Goal: Task Accomplishment & Management: Use online tool/utility

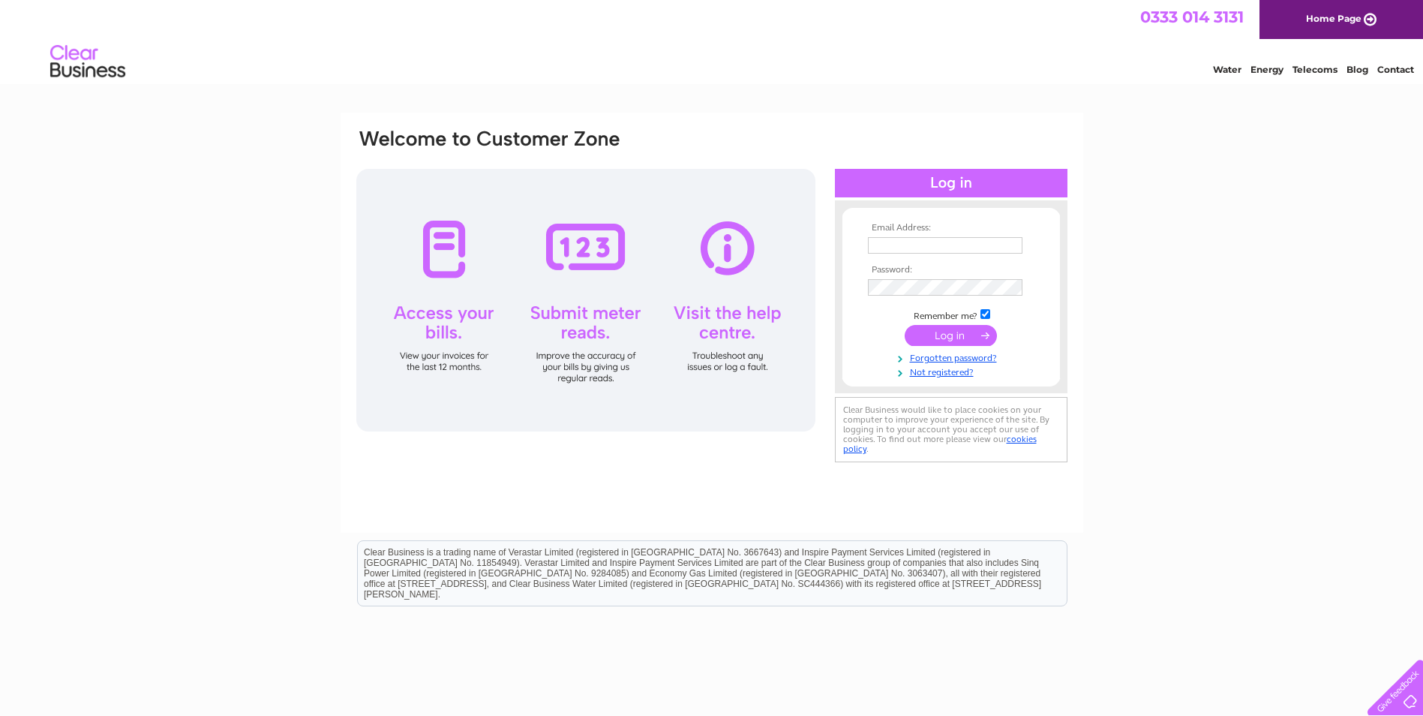
click at [915, 248] on input "text" at bounding box center [945, 245] width 155 height 17
type input "enquiries@brianharkinsfs.com"
click at [905, 326] on input "submit" at bounding box center [951, 336] width 92 height 21
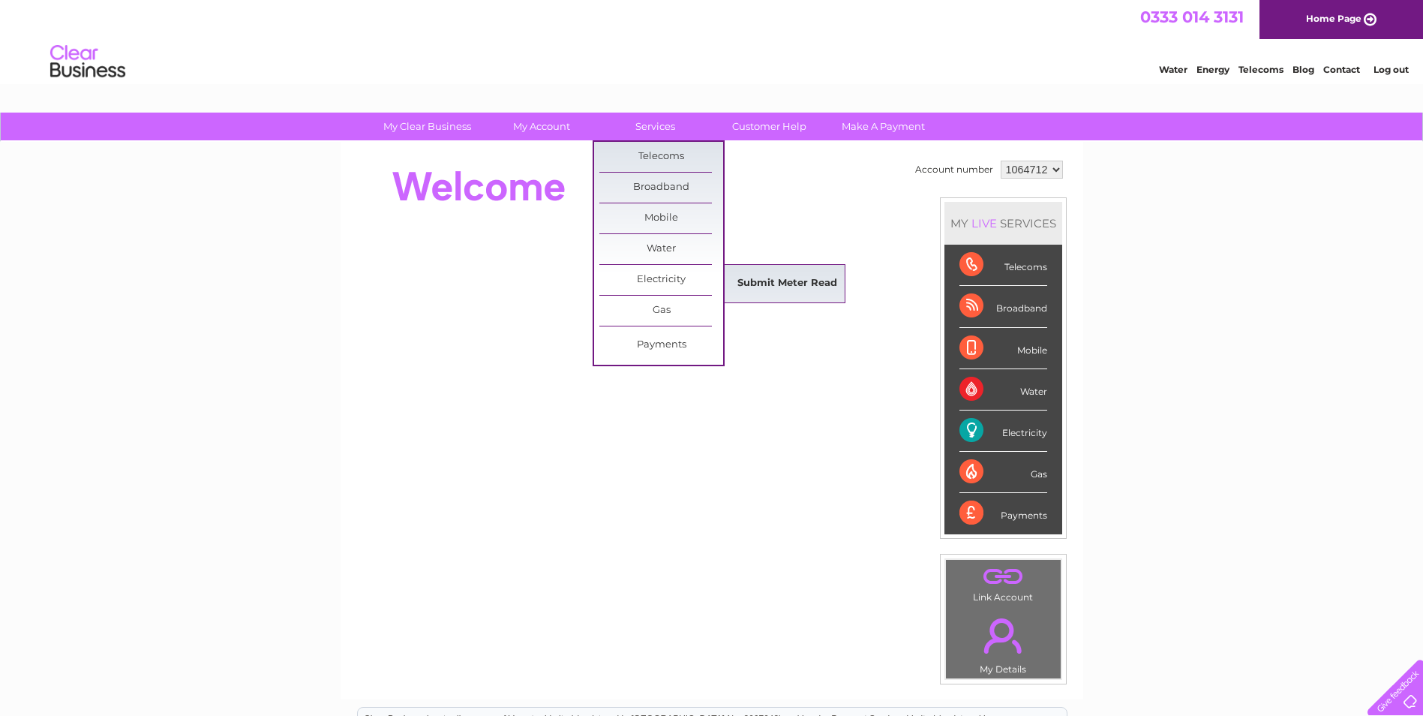
click at [772, 281] on link "Submit Meter Read" at bounding box center [788, 284] width 124 height 30
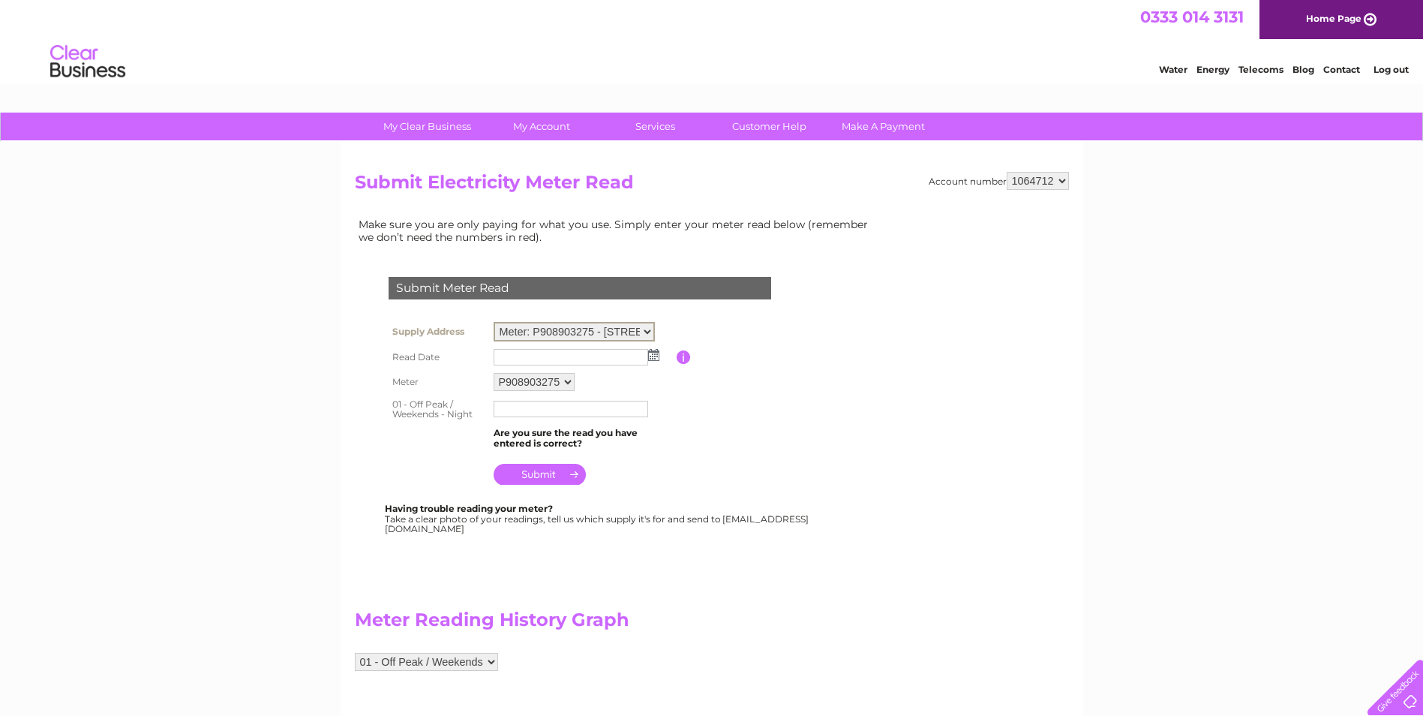
click at [572, 333] on select "Meter: P908903275 - 18 John Wood Street, Port Glasgow, PA14 5HU Meter: P90EA032…" at bounding box center [574, 332] width 161 height 20
select select "129508"
click at [494, 322] on select "Meter: P908903275 - 18 John Wood Street, Port Glasgow, PA14 5HU Meter: P90EA032…" at bounding box center [574, 332] width 161 height 20
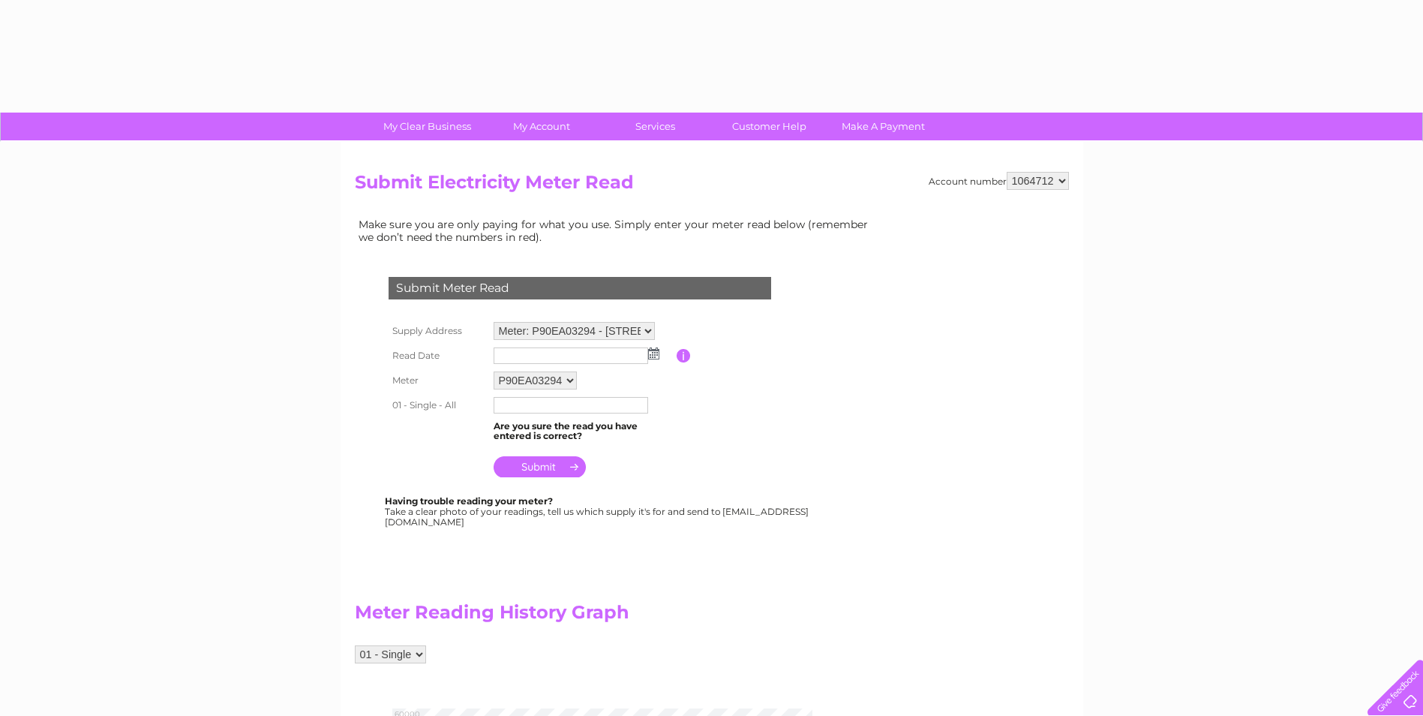
click at [653, 350] on img at bounding box center [653, 353] width 11 height 12
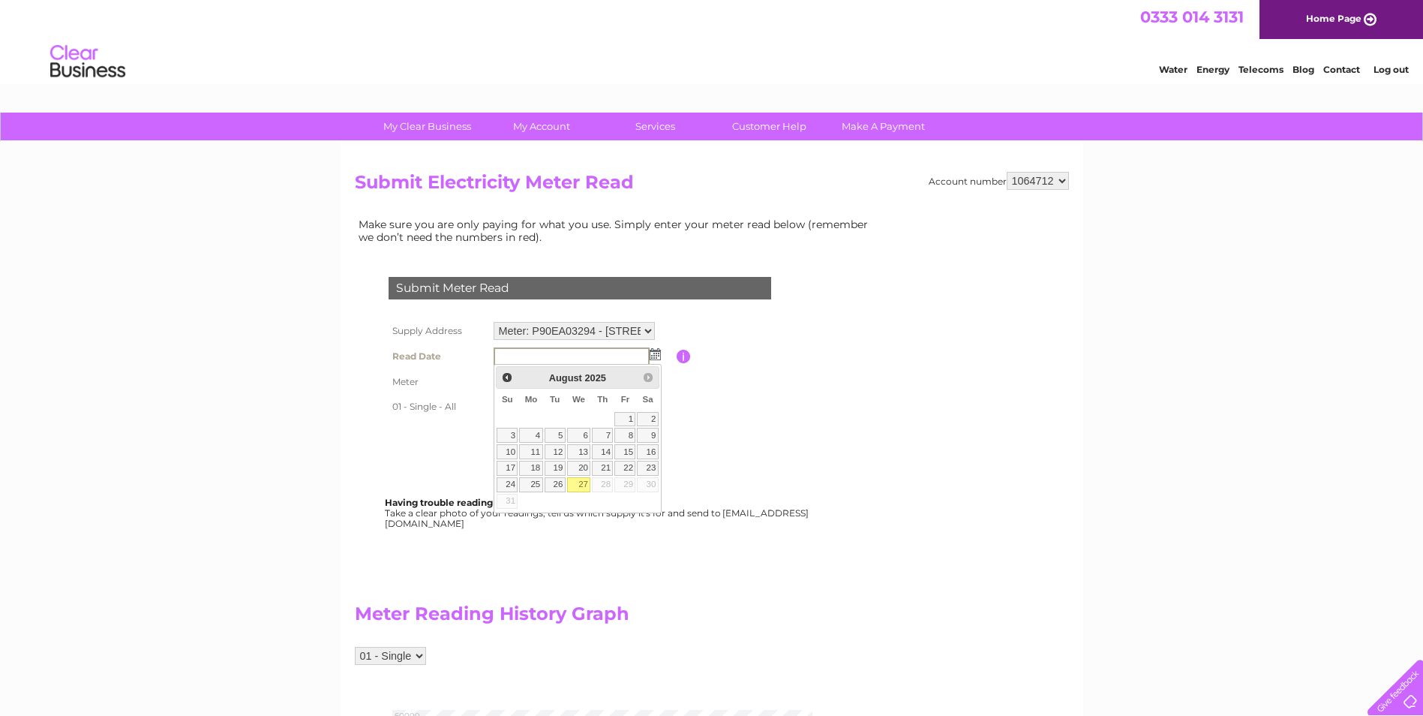
click at [582, 478] on link "27" at bounding box center [579, 484] width 24 height 15
type input "[DATE]"
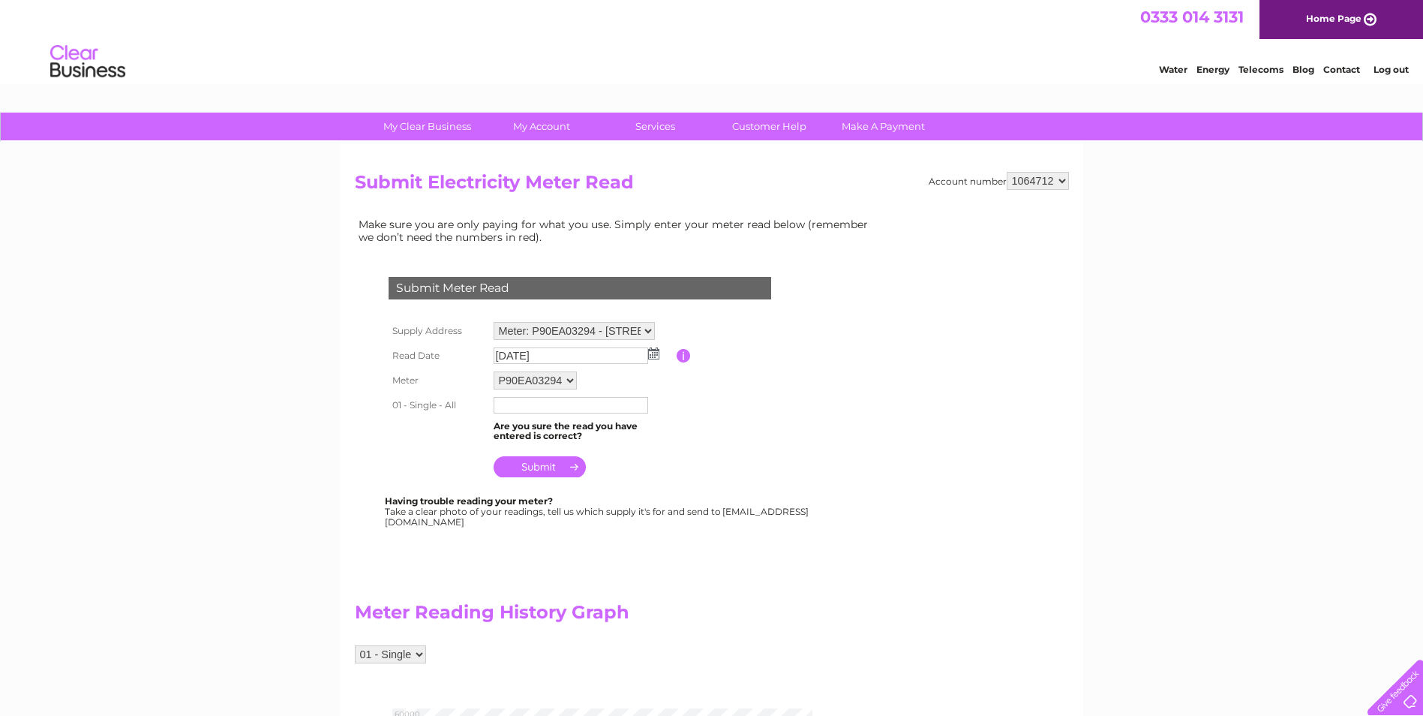
click at [620, 405] on input "text" at bounding box center [571, 405] width 155 height 17
type input "50896"
click at [566, 470] on input "submit" at bounding box center [540, 468] width 92 height 21
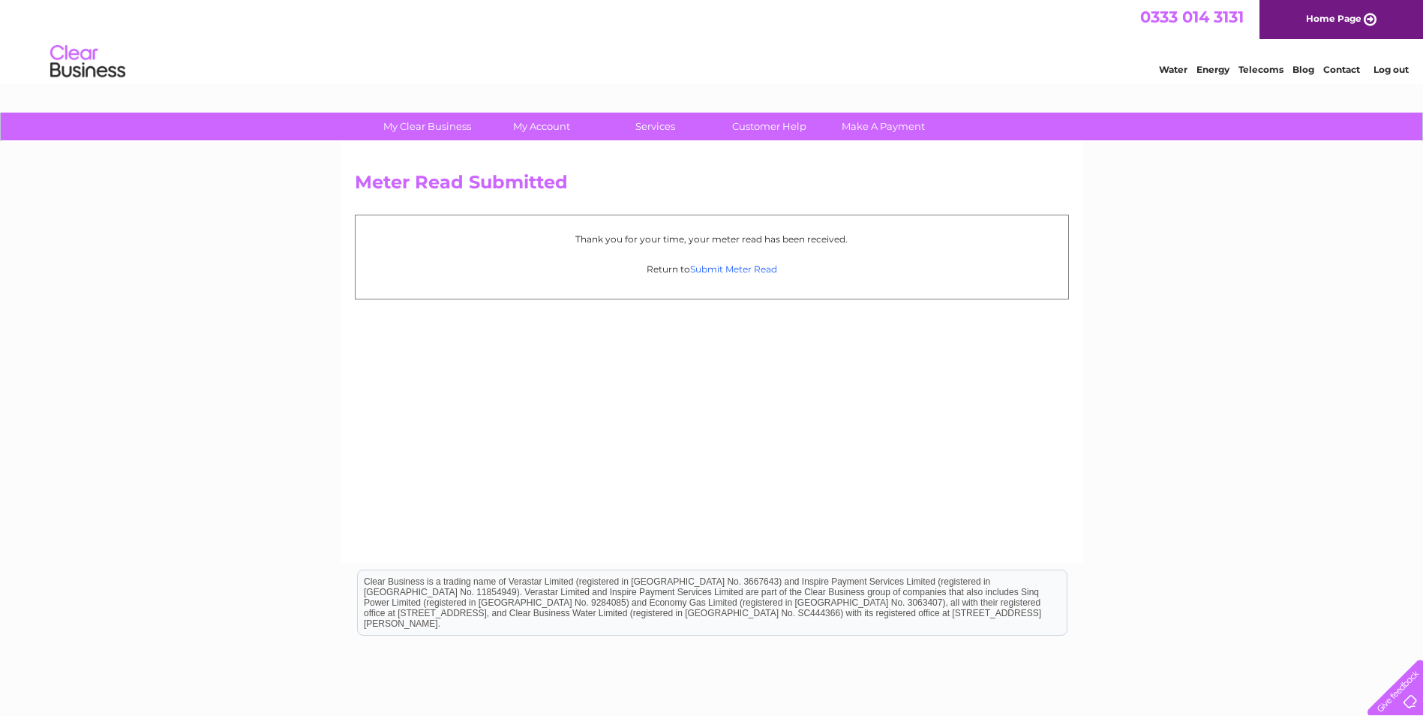
click at [751, 269] on link "Submit Meter Read" at bounding box center [733, 268] width 87 height 11
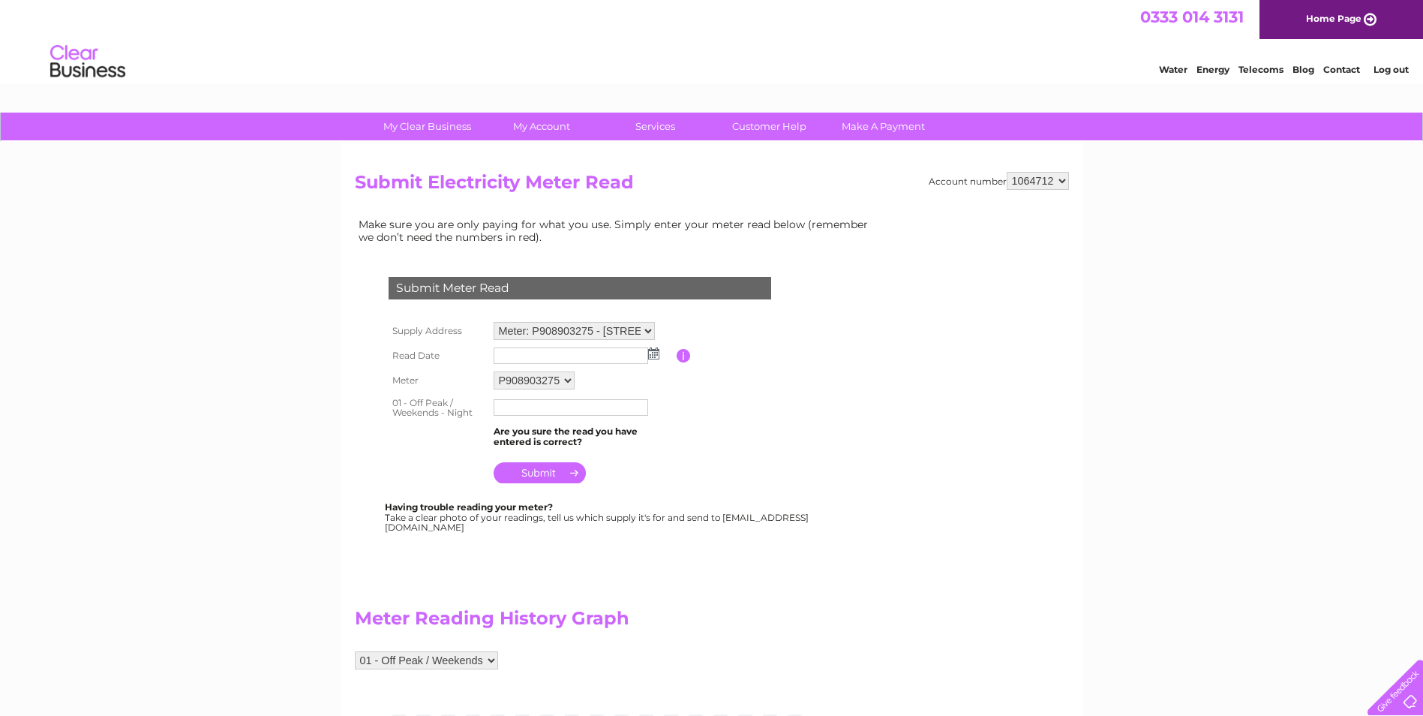
click at [543, 332] on select "Meter: P908903275 - [STREET_ADDRESS][PERSON_NAME] Meter: P90EA03294 - [STREET_A…" at bounding box center [574, 331] width 161 height 18
click at [494, 322] on select "Meter: P908903275 - 18 John Wood Street, Port Glasgow, PA14 5HU Meter: P90EA032…" at bounding box center [574, 332] width 161 height 20
click at [656, 356] on img at bounding box center [653, 353] width 11 height 12
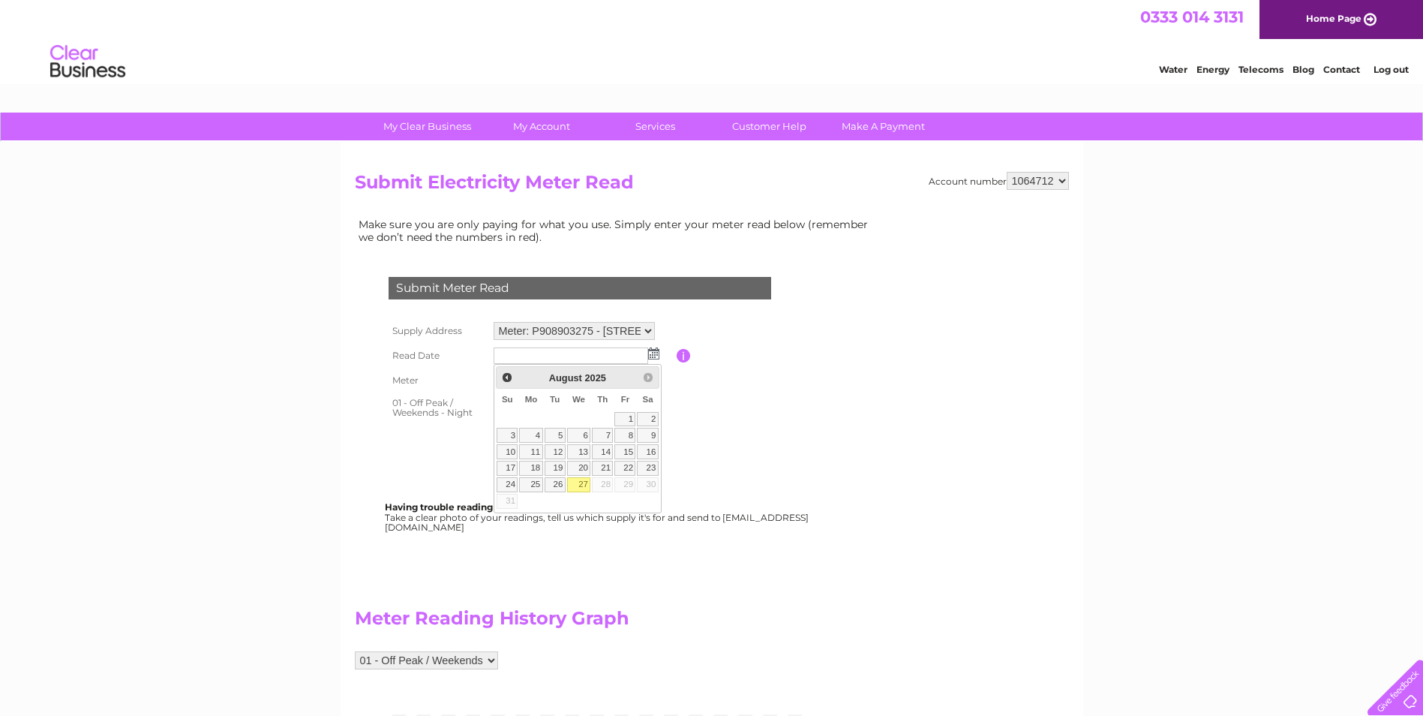
click at [579, 481] on link "27" at bounding box center [579, 484] width 24 height 15
type input "2025/08/27"
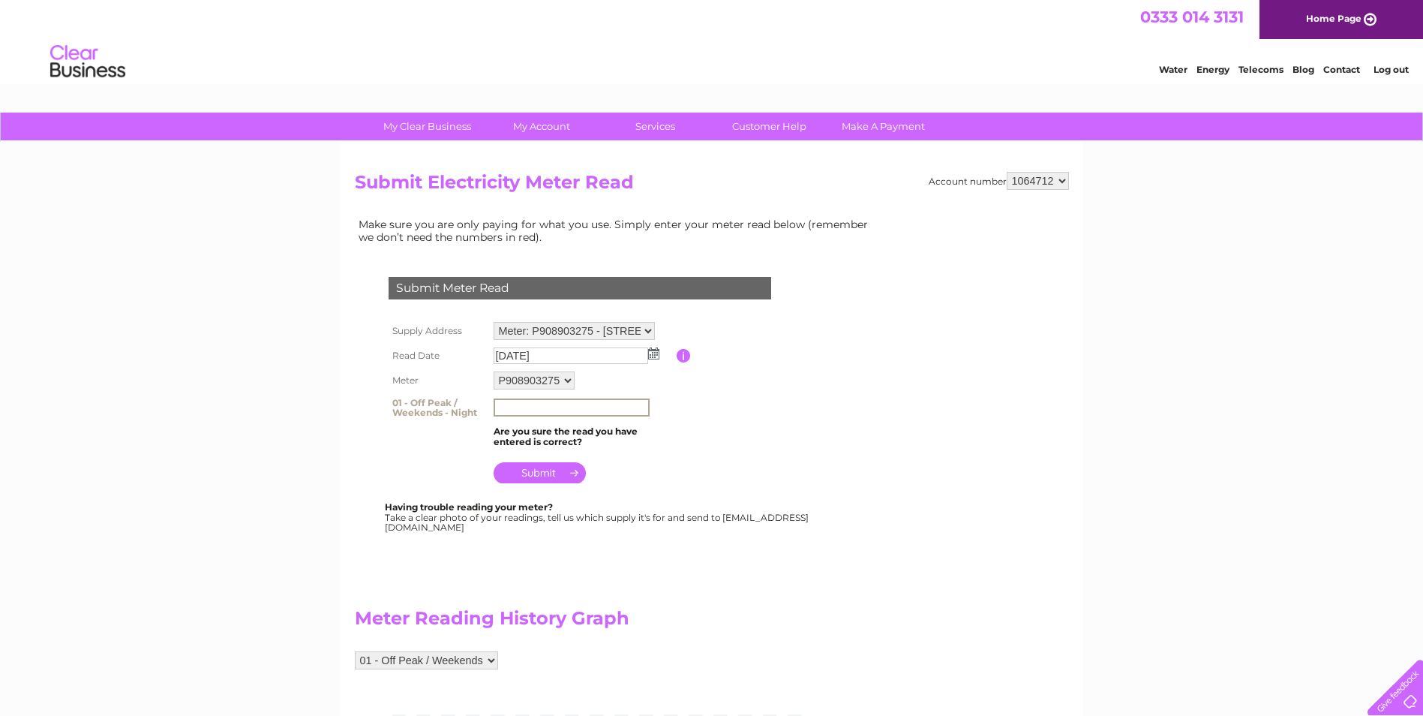
click at [499, 410] on input "text" at bounding box center [572, 407] width 156 height 18
click at [683, 356] on input "button" at bounding box center [684, 356] width 14 height 14
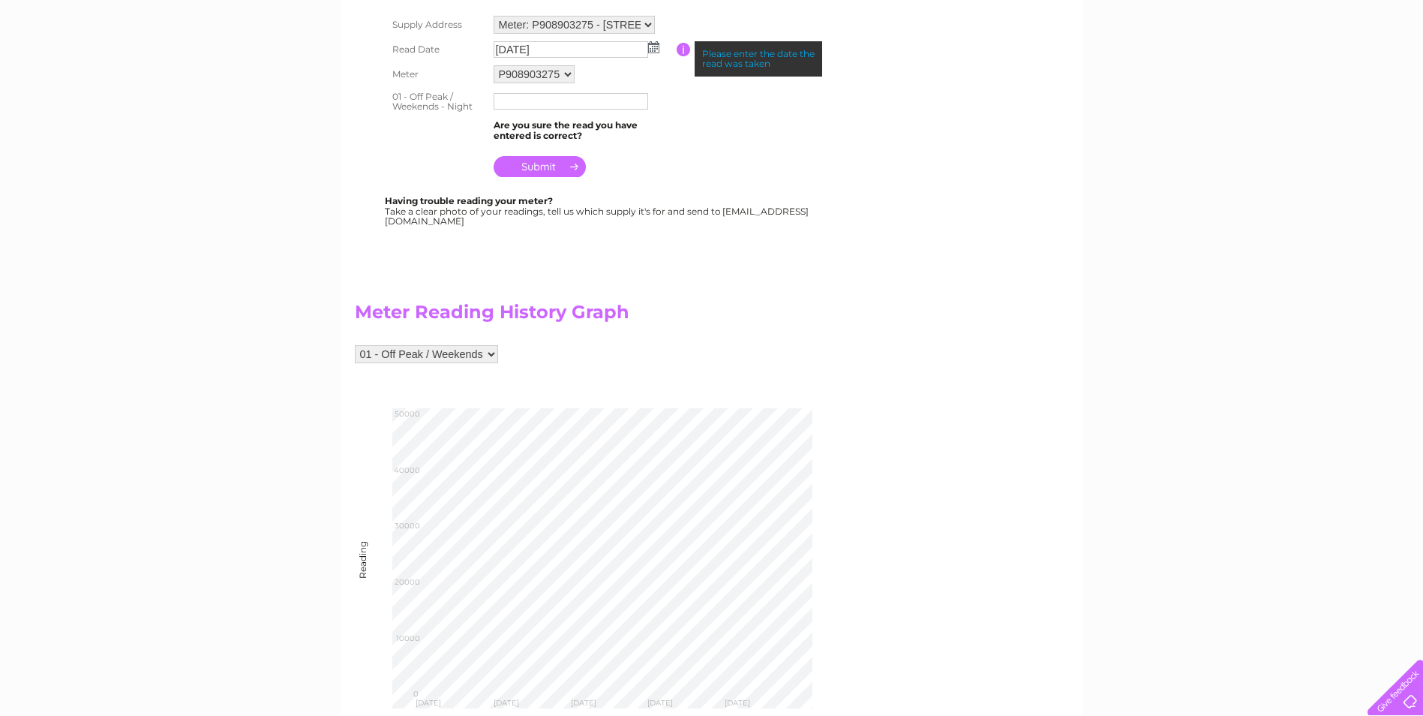
scroll to position [300, 0]
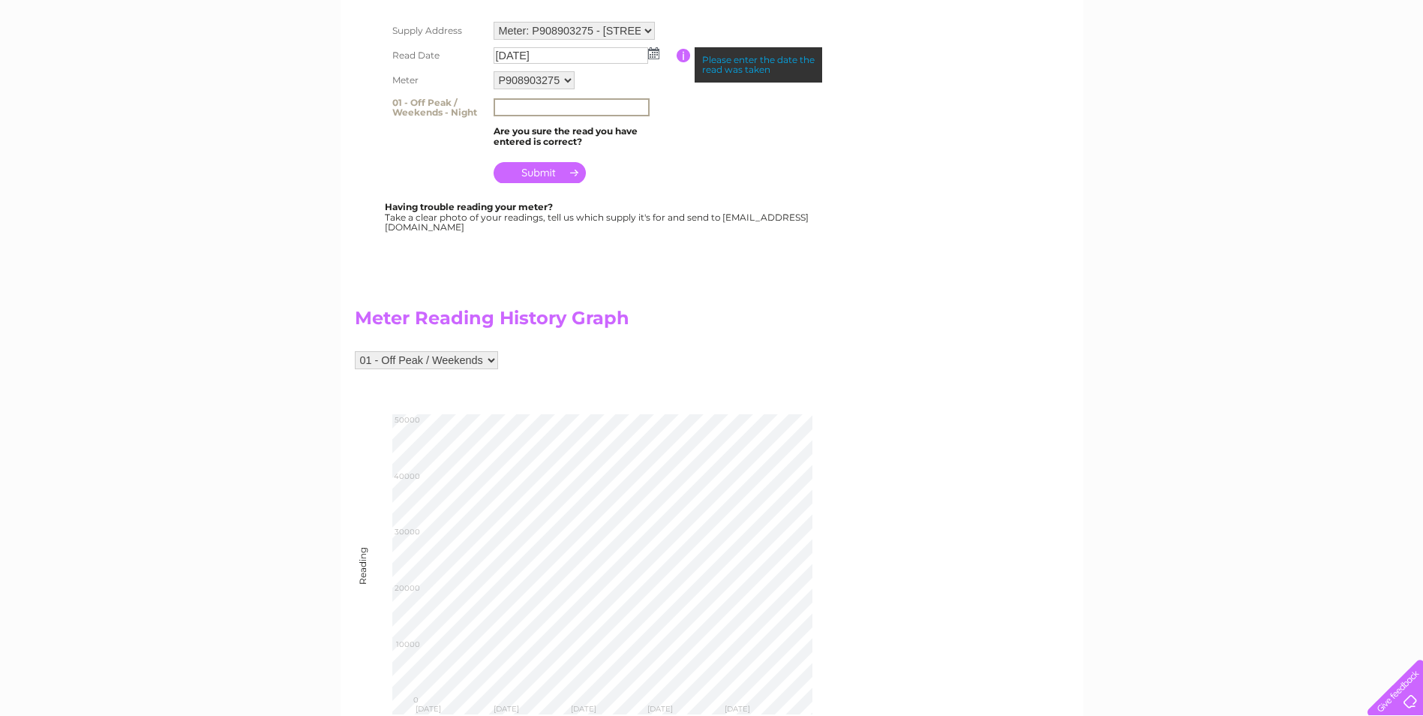
click at [503, 107] on input "text" at bounding box center [572, 107] width 156 height 18
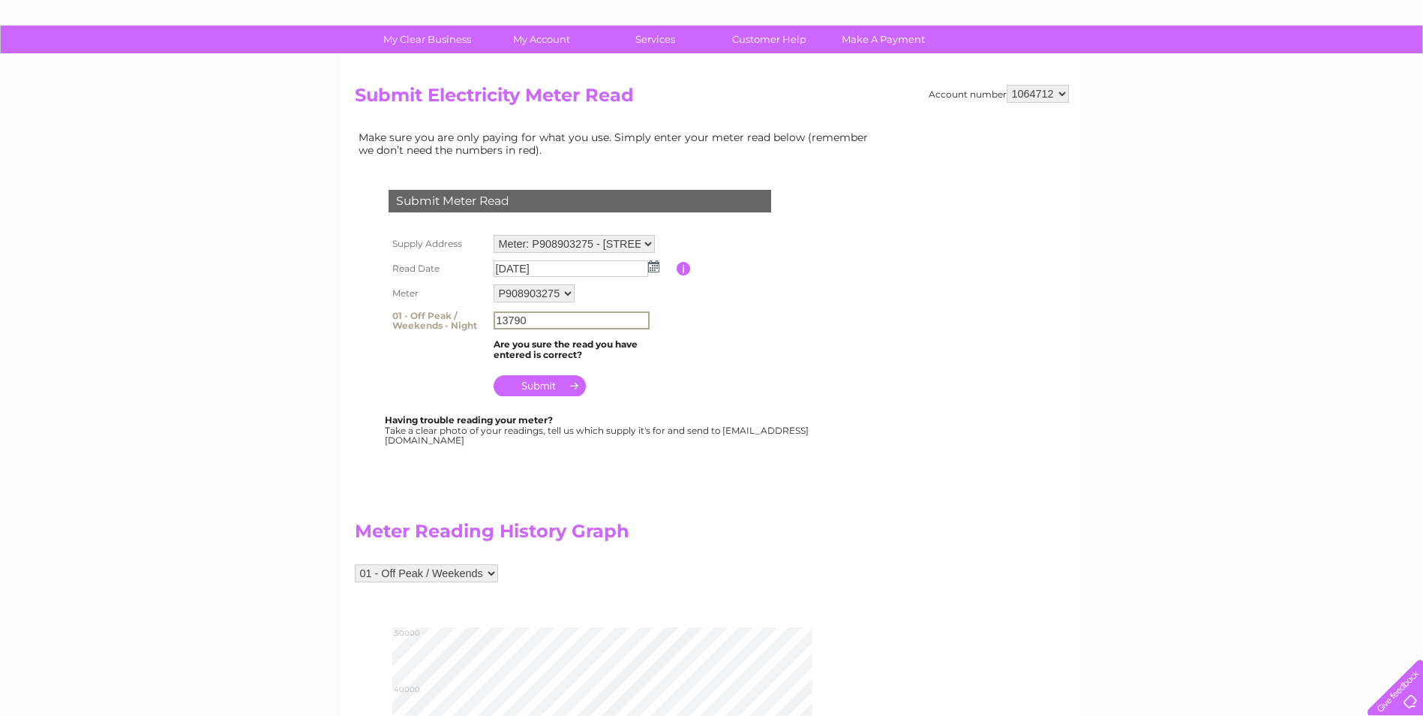
scroll to position [75, 0]
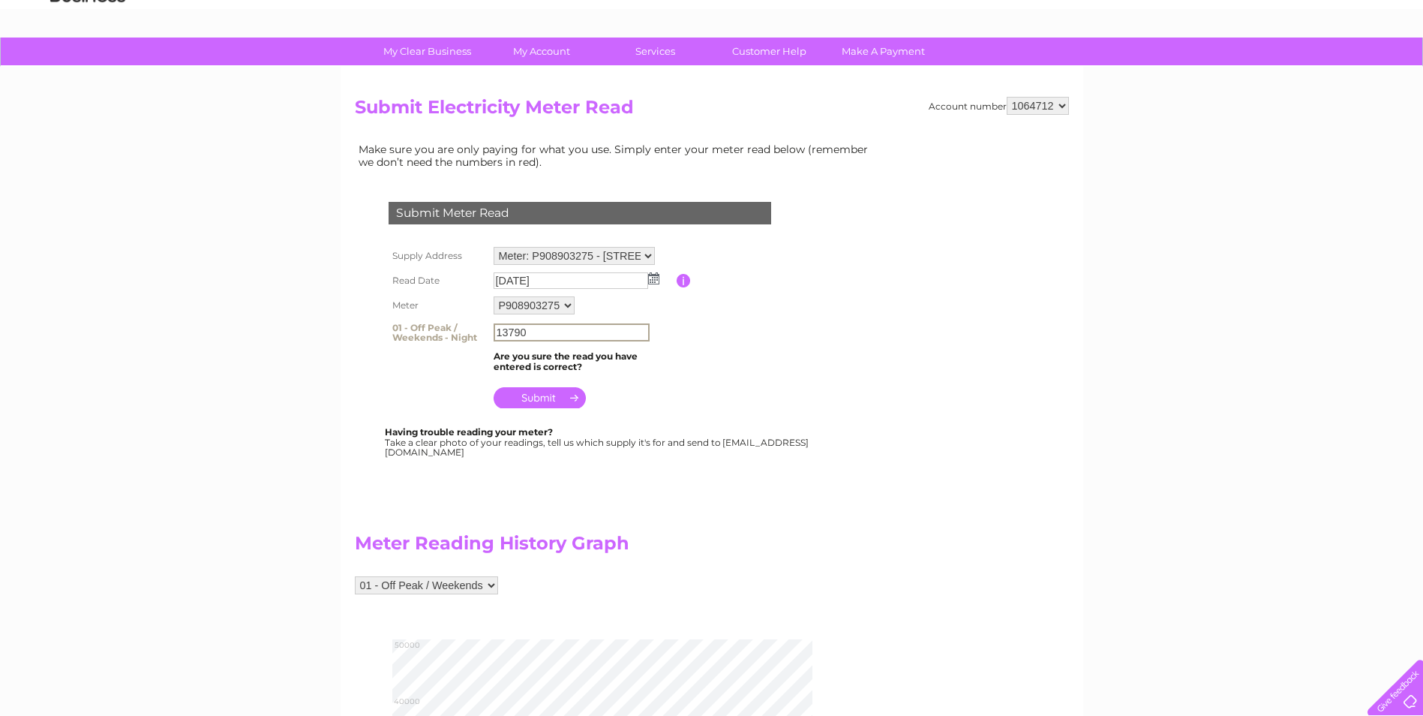
type input "13790"
click at [552, 394] on input "submit" at bounding box center [540, 397] width 92 height 21
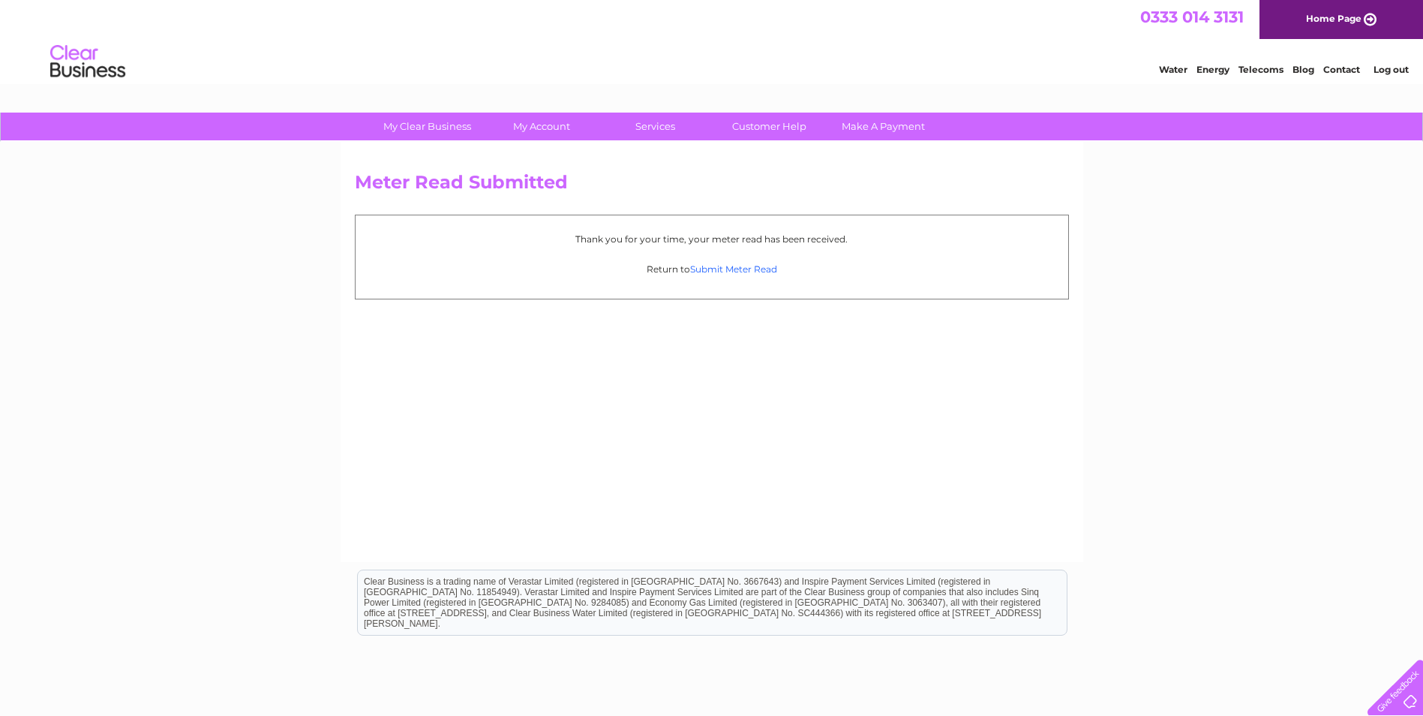
click at [723, 265] on link "Submit Meter Read" at bounding box center [733, 268] width 87 height 11
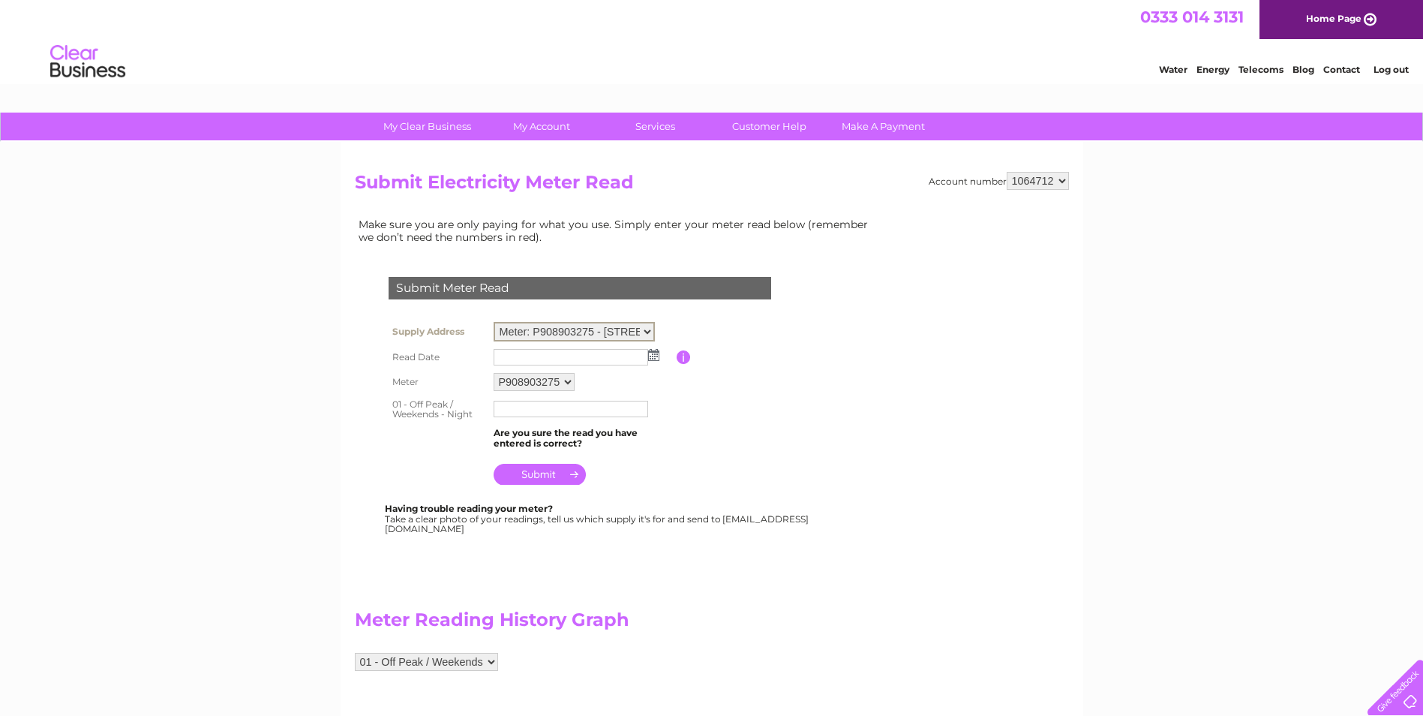
click at [598, 328] on select "Meter: P908903275 - [STREET_ADDRESS][PERSON_NAME] Meter: P90EA03294 - [STREET_A…" at bounding box center [574, 332] width 161 height 20
select select "129508"
click at [494, 322] on select "Meter: P908903275 - [STREET_ADDRESS][PERSON_NAME] Meter: P90EA03294 - [STREET_A…" at bounding box center [574, 332] width 161 height 20
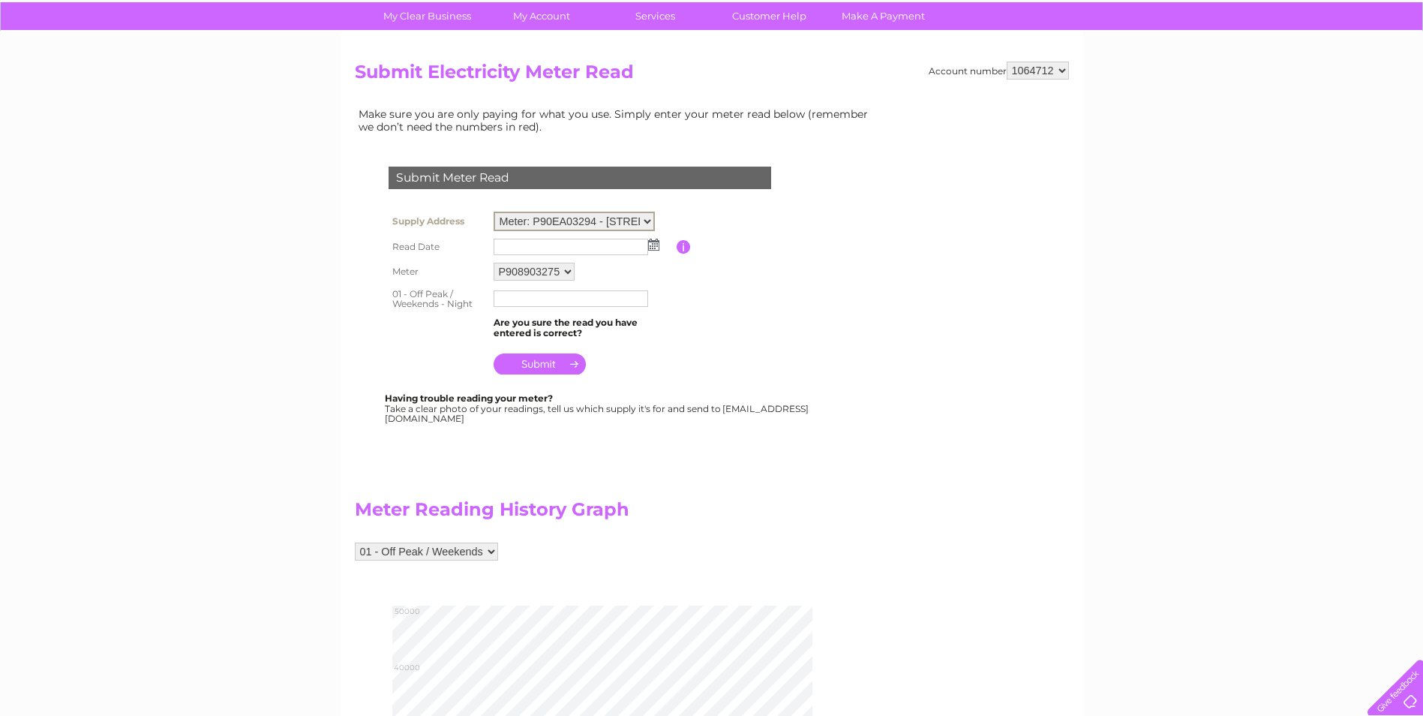
scroll to position [375, 0]
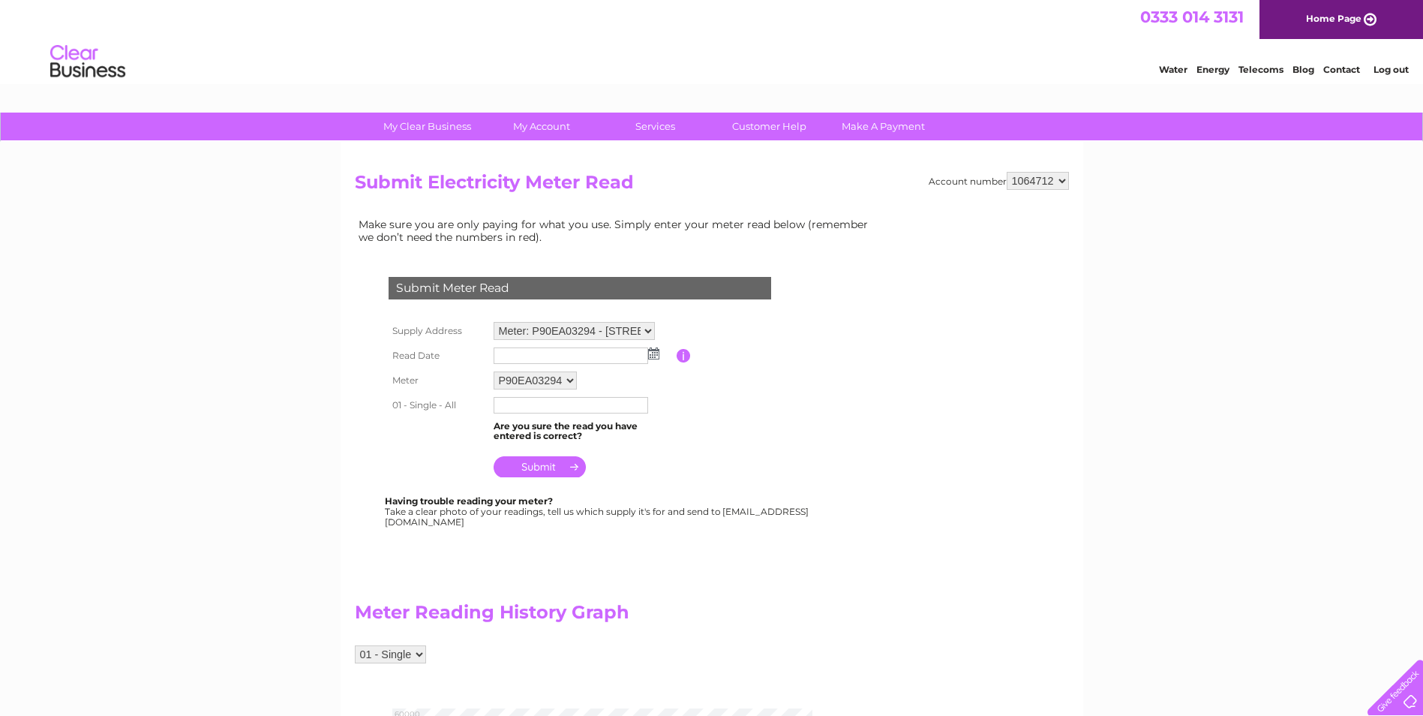
click at [1380, 73] on link "Log out" at bounding box center [1391, 69] width 35 height 11
